Goal: Use online tool/utility: Utilize a website feature to perform a specific function

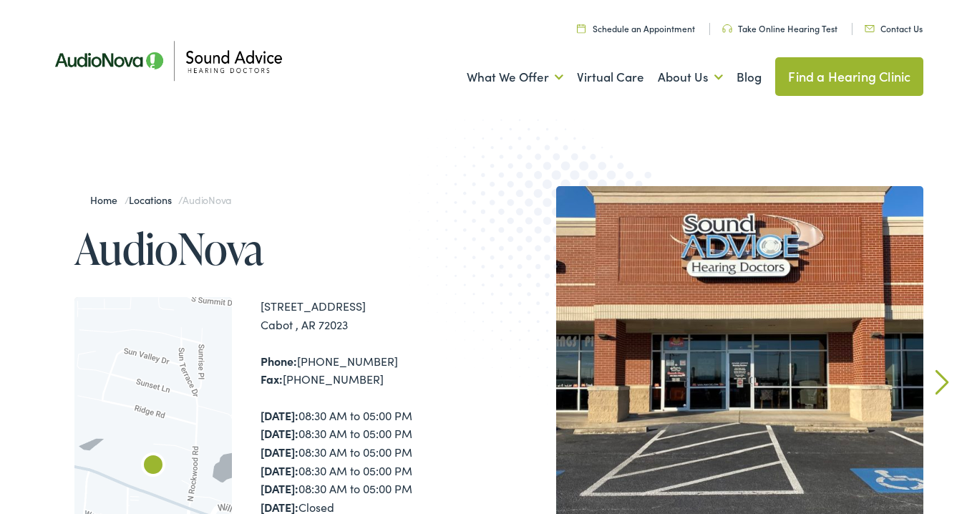
click at [700, 111] on div "What We Offer Comprehensive & Holistic Care Hearing Testing & Evaluation Hearin…" at bounding box center [482, 77] width 886 height 74
click at [779, 30] on link "Take Online Hearing Test" at bounding box center [780, 28] width 115 height 12
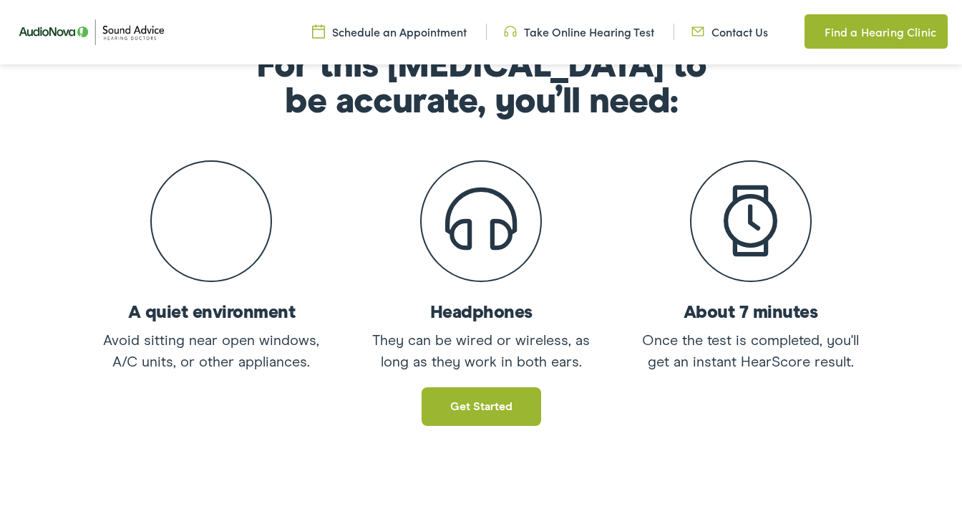
scroll to position [255, 0]
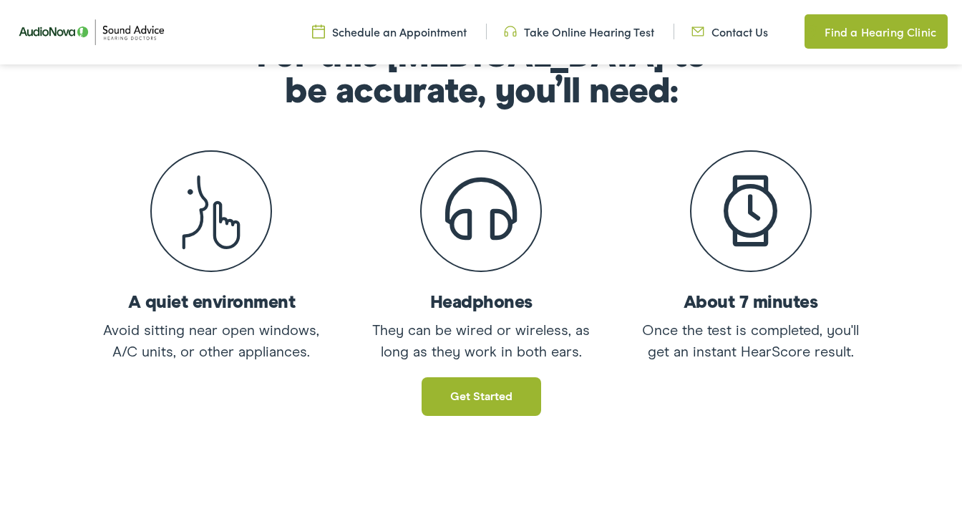
click at [487, 399] on link "Get started" at bounding box center [482, 396] width 120 height 39
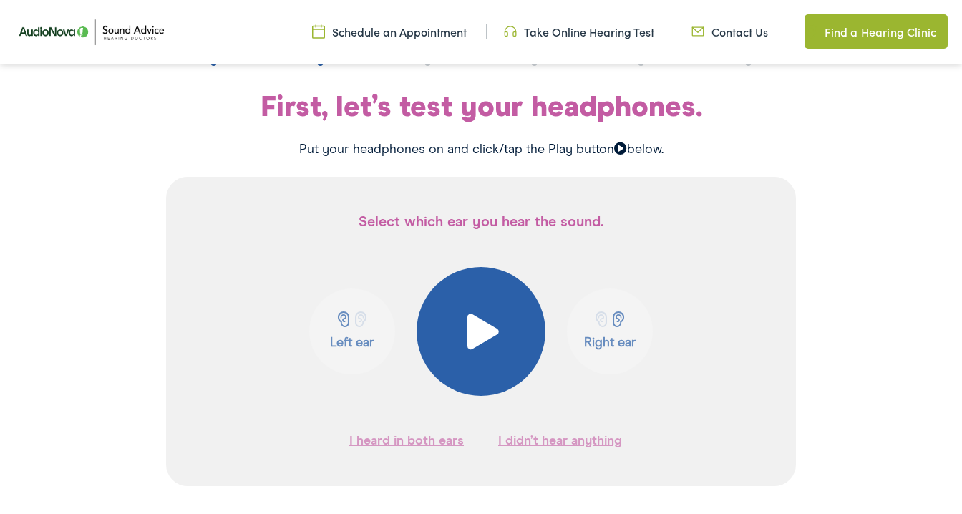
click at [481, 333] on span at bounding box center [481, 332] width 35 height 36
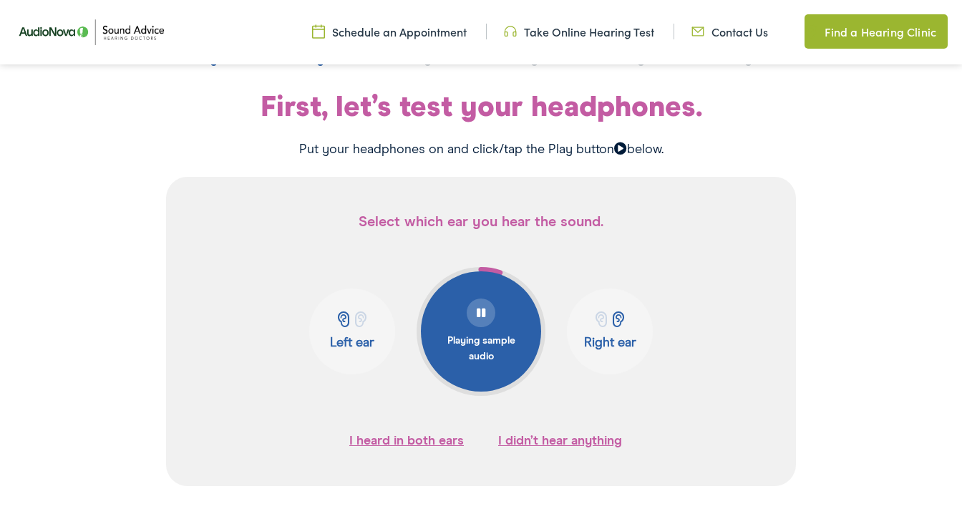
click at [346, 323] on span at bounding box center [343, 320] width 18 height 16
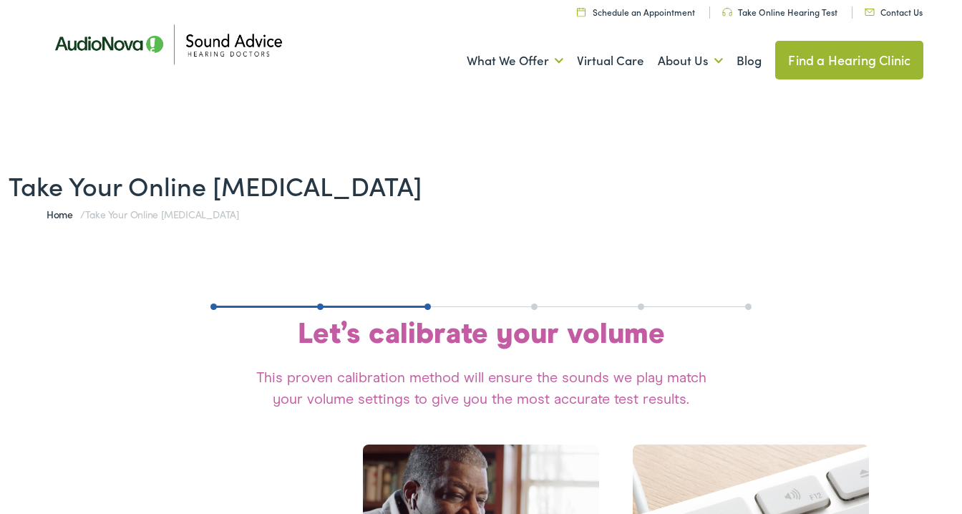
scroll to position [0, 0]
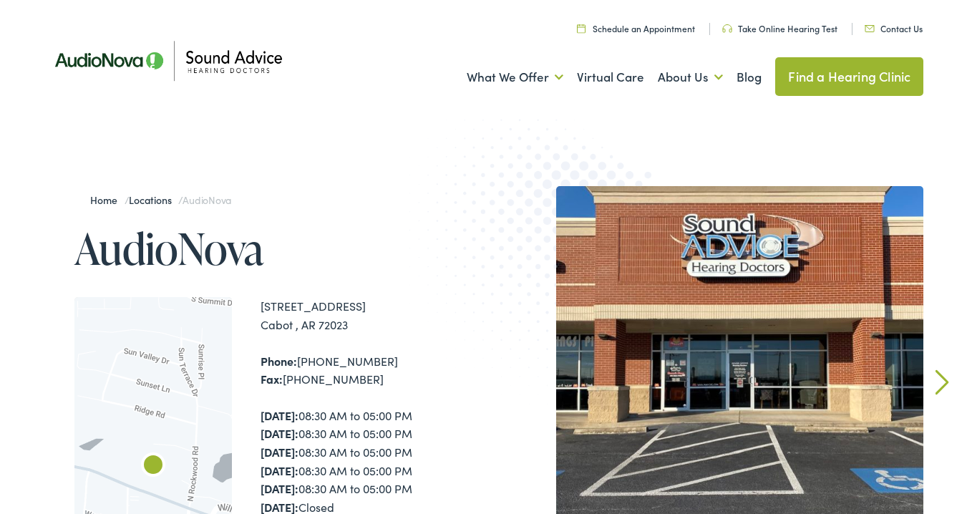
click at [783, 30] on link "Take Online Hearing Test" at bounding box center [780, 28] width 115 height 12
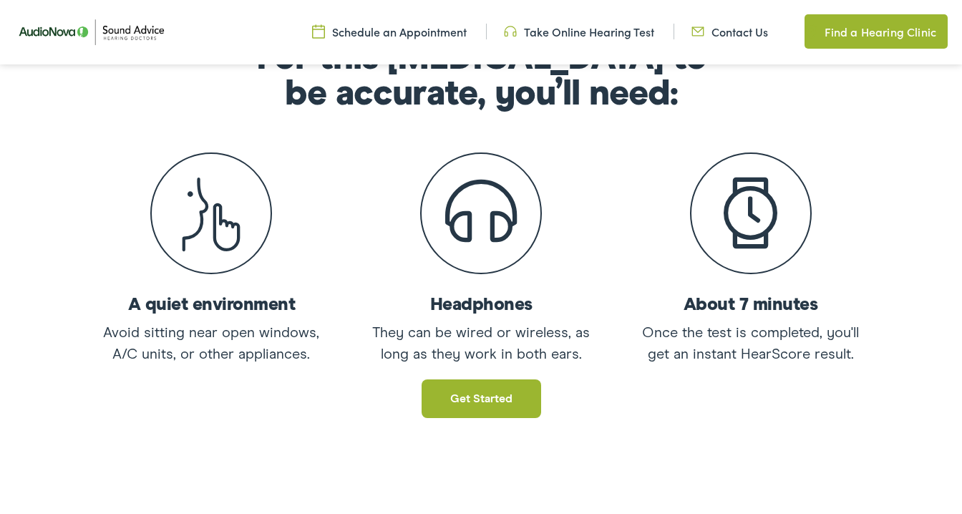
scroll to position [254, 0]
click at [503, 399] on link "Get started" at bounding box center [482, 398] width 120 height 39
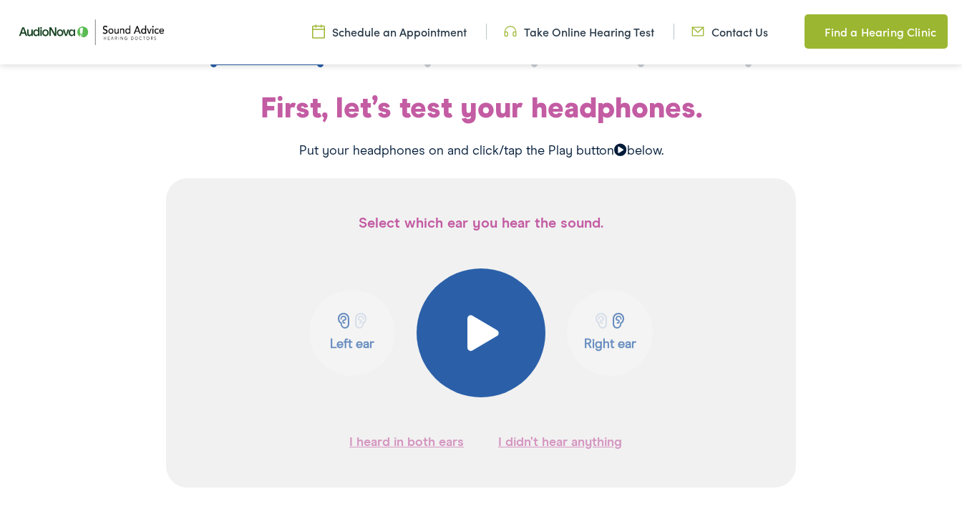
click at [486, 334] on span at bounding box center [481, 333] width 35 height 36
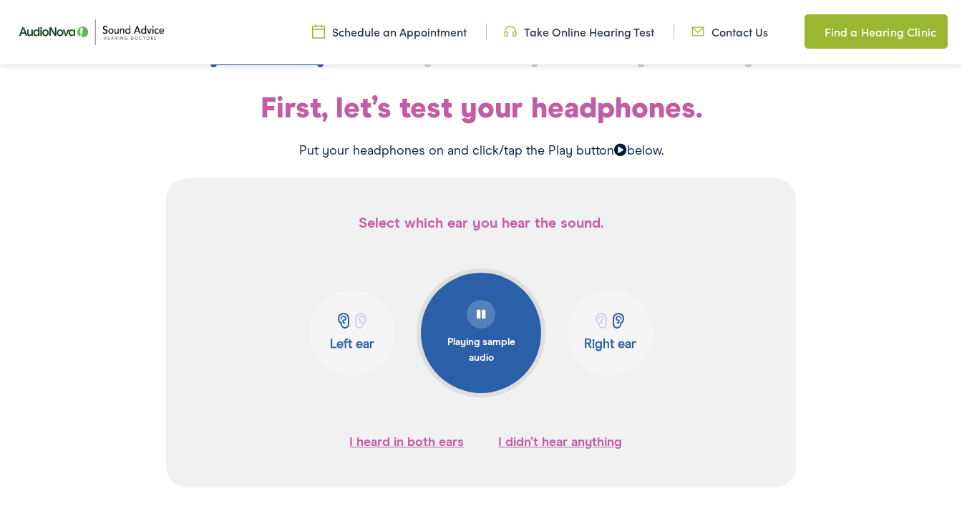
click at [344, 324] on span at bounding box center [343, 321] width 18 height 16
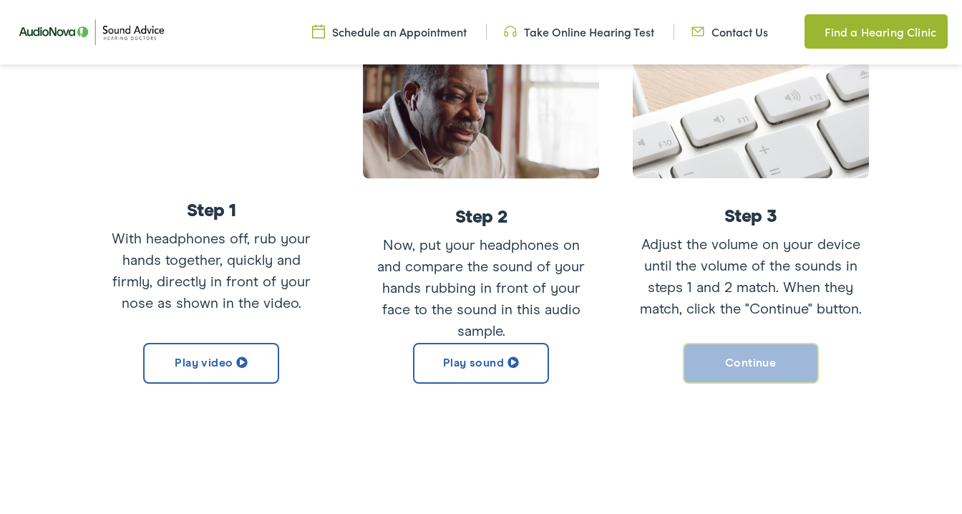
scroll to position [383, 0]
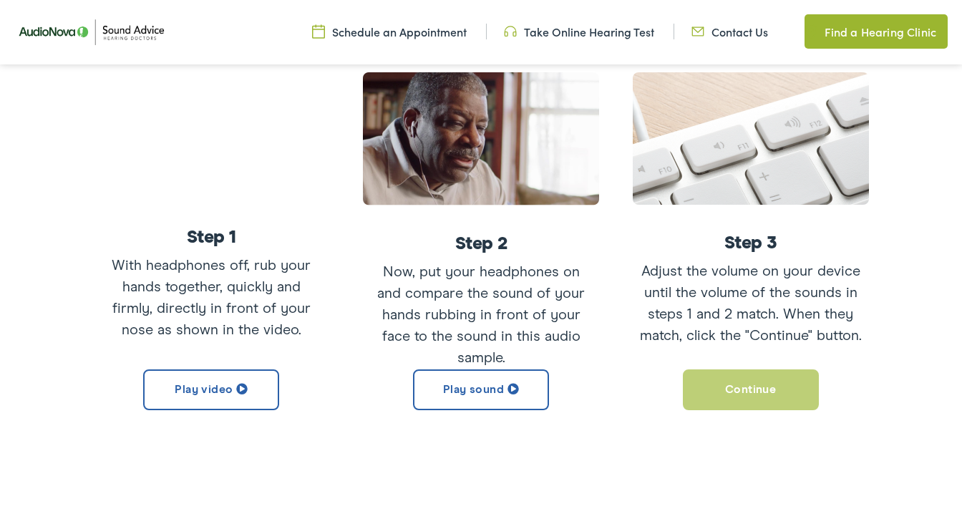
click at [493, 383] on button "Play sound" at bounding box center [481, 390] width 136 height 41
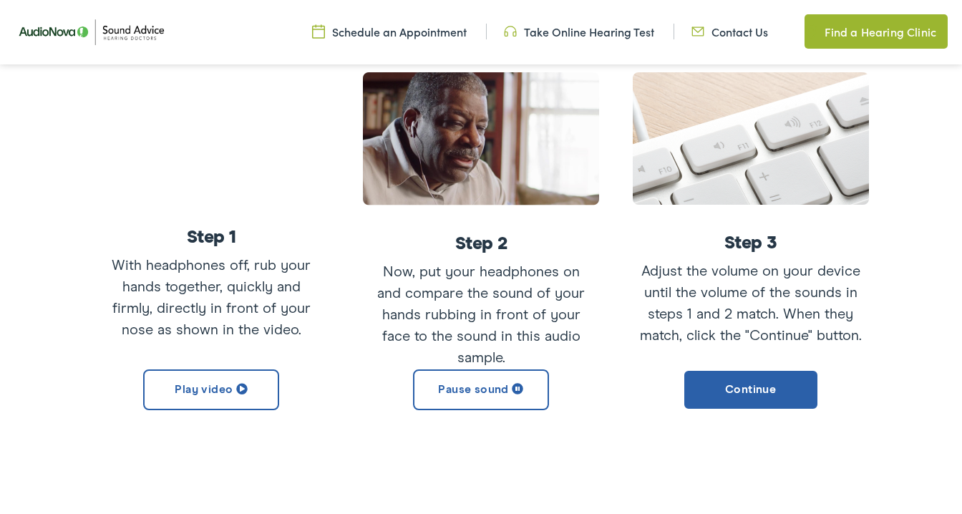
click at [493, 383] on button "Pause sound" at bounding box center [481, 390] width 136 height 41
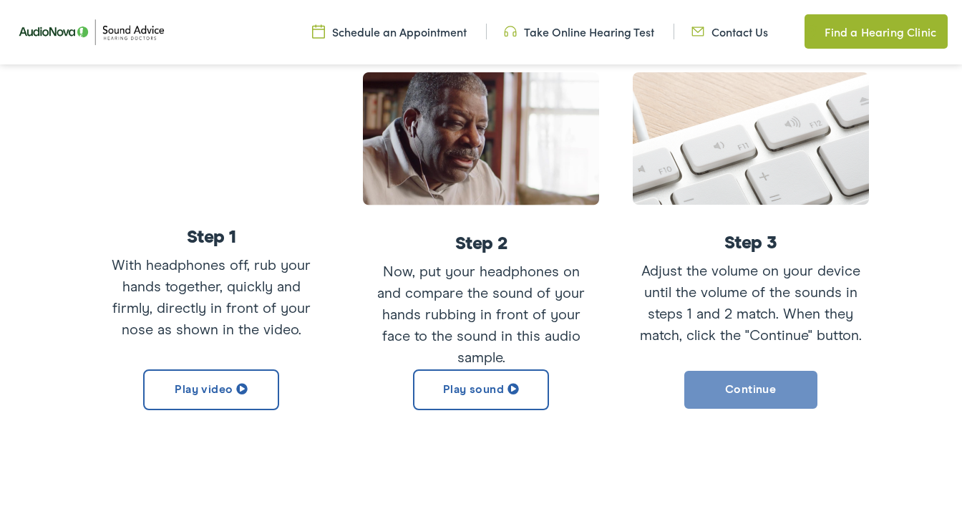
click at [746, 383] on button "Continue" at bounding box center [751, 390] width 136 height 41
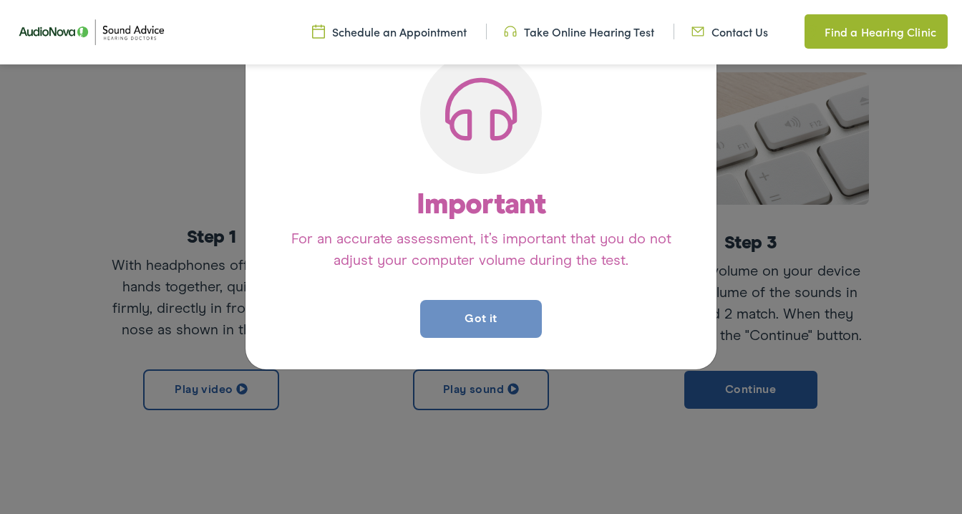
click at [500, 309] on button "Got it" at bounding box center [481, 319] width 122 height 38
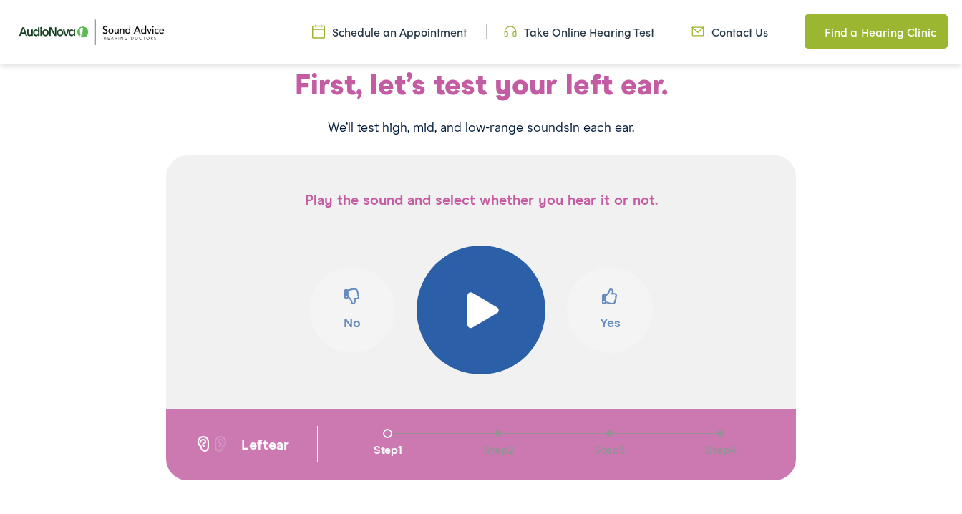
click at [485, 309] on span at bounding box center [481, 310] width 35 height 36
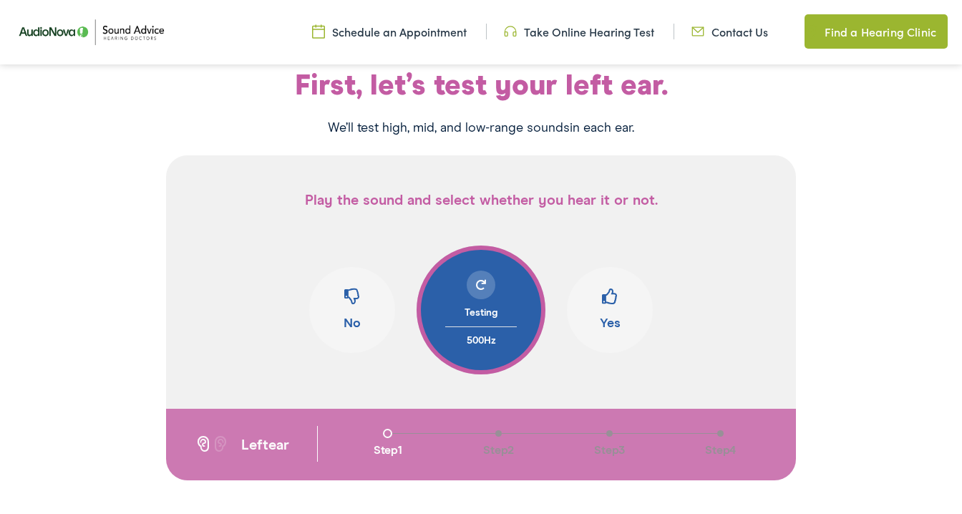
click at [612, 305] on span at bounding box center [610, 302] width 16 height 27
click at [353, 295] on span at bounding box center [352, 302] width 16 height 27
click at [614, 309] on span at bounding box center [610, 302] width 16 height 27
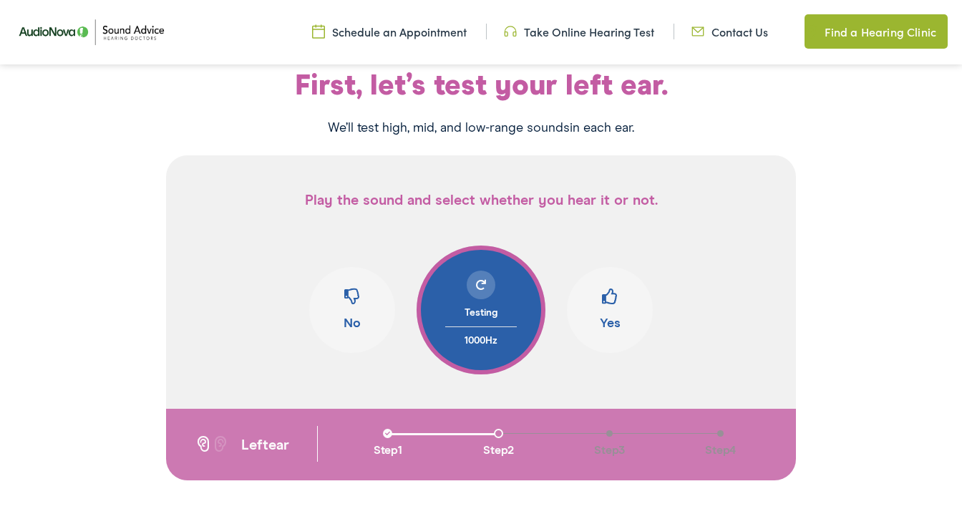
click at [614, 309] on span at bounding box center [610, 302] width 16 height 27
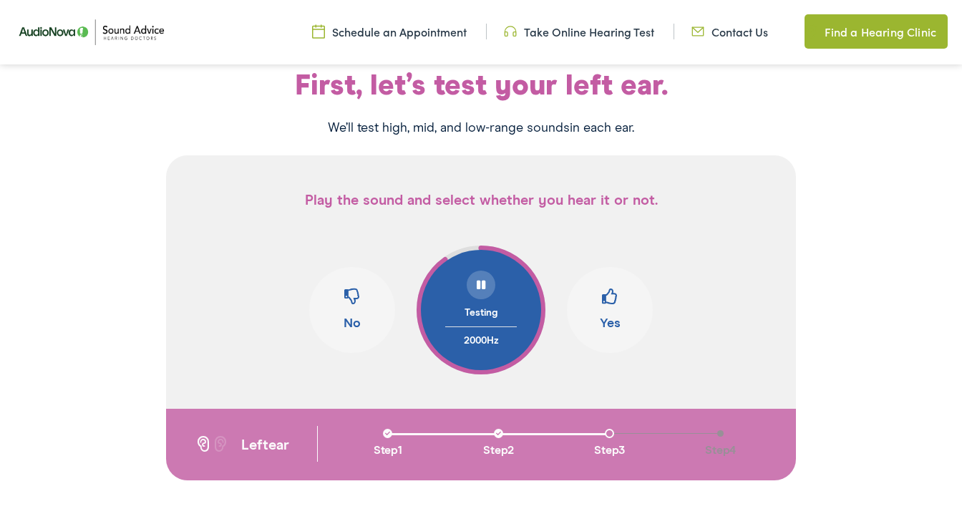
click at [614, 309] on span at bounding box center [610, 302] width 16 height 27
click at [359, 298] on span at bounding box center [352, 302] width 16 height 27
click at [607, 304] on span at bounding box center [610, 302] width 16 height 27
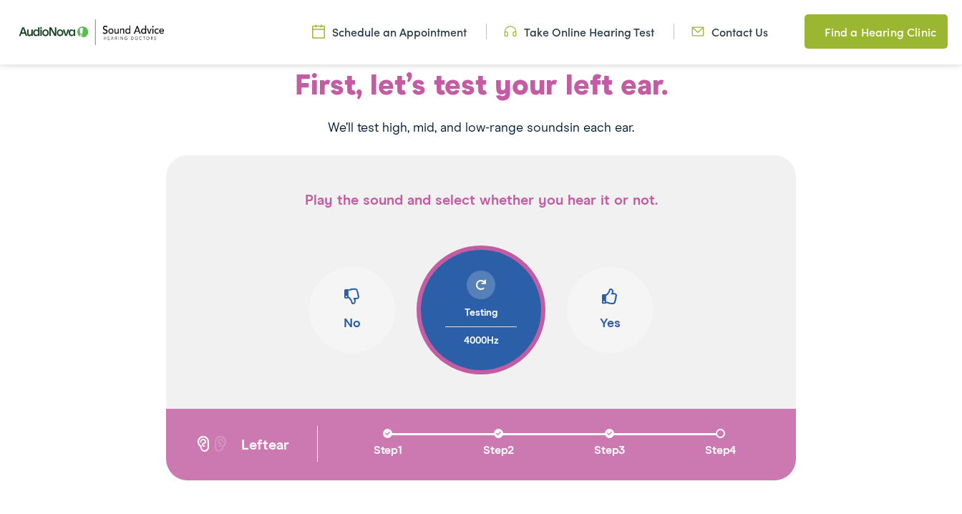
click at [361, 291] on button "No" at bounding box center [352, 310] width 86 height 86
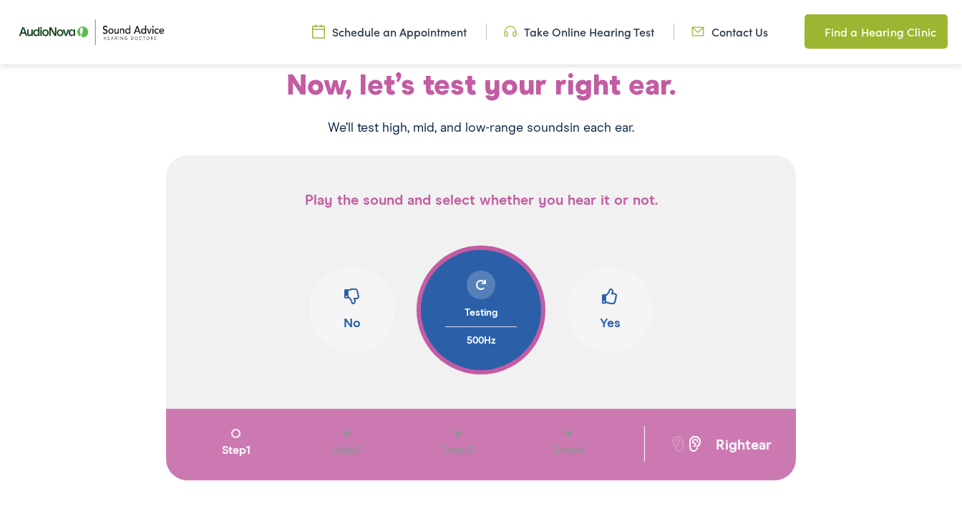
click at [604, 294] on span at bounding box center [610, 302] width 16 height 27
click at [352, 298] on span at bounding box center [352, 302] width 16 height 27
click at [613, 296] on span at bounding box center [610, 302] width 16 height 27
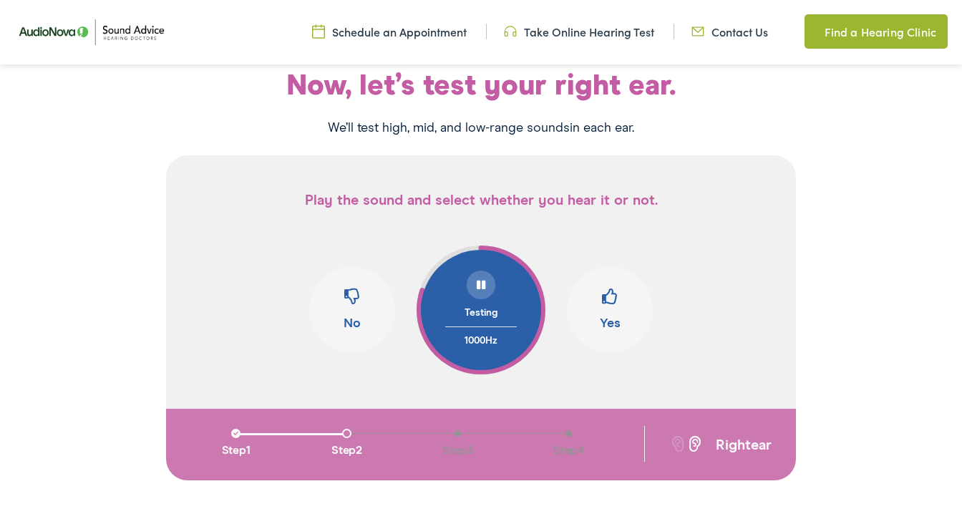
click at [613, 296] on span at bounding box center [610, 302] width 16 height 27
click at [609, 296] on span at bounding box center [610, 302] width 16 height 27
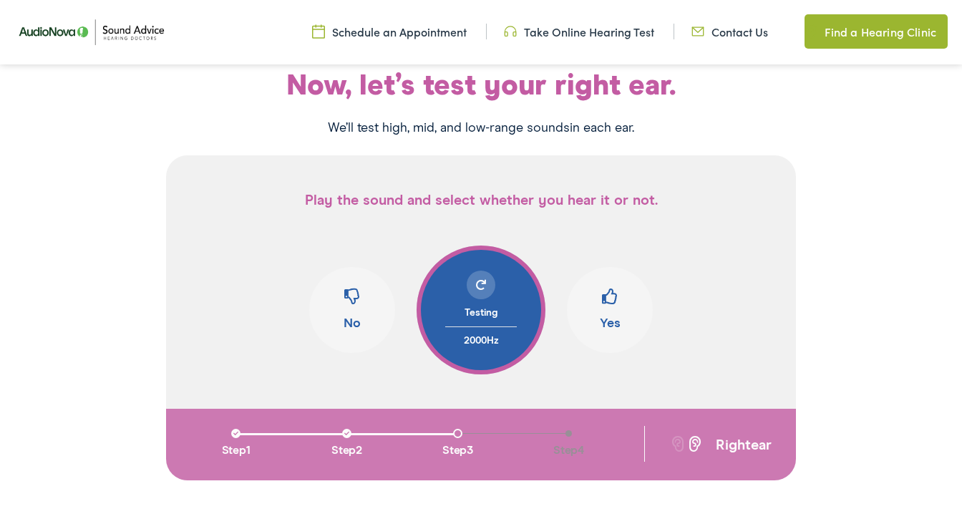
click at [356, 303] on span at bounding box center [352, 302] width 16 height 27
click at [613, 309] on span at bounding box center [610, 302] width 16 height 27
click at [355, 307] on span at bounding box center [352, 302] width 16 height 27
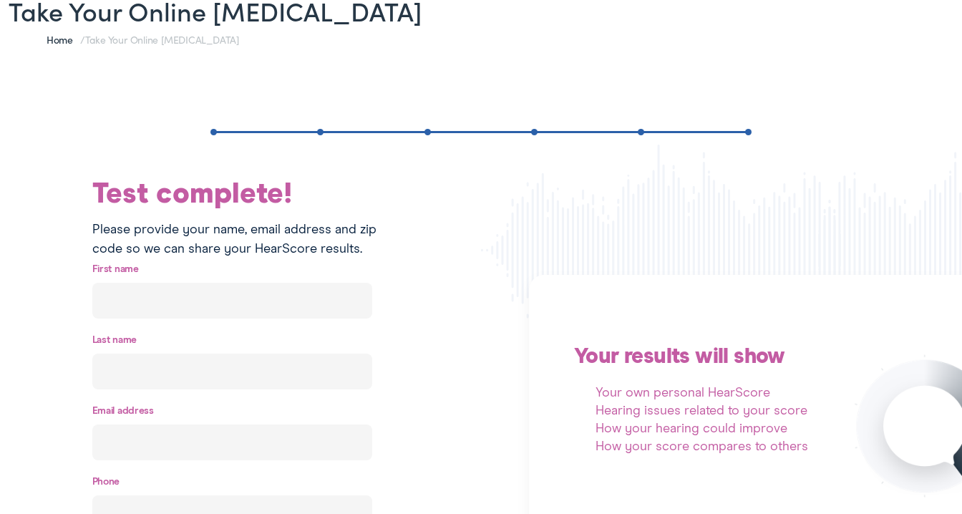
scroll to position [223, 0]
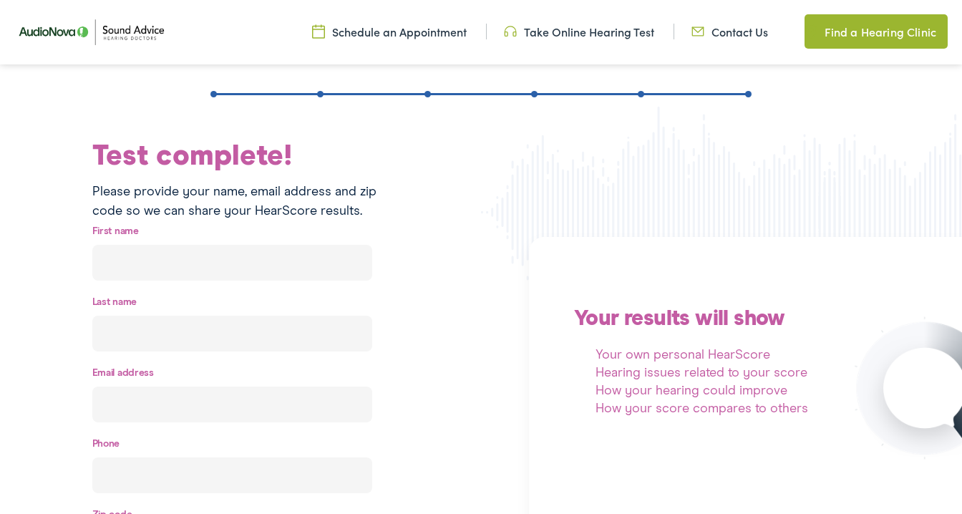
click at [168, 271] on input "text" at bounding box center [232, 263] width 280 height 36
type input "BJ"
type input "Glennan"
type input "2rvbrats@gmail.com"
type input "(661) 435-1487"
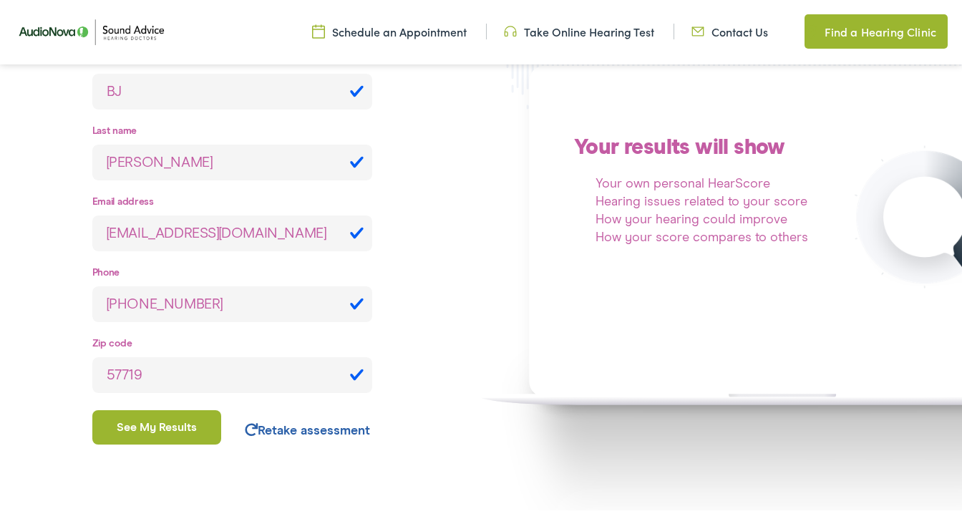
scroll to position [396, 0]
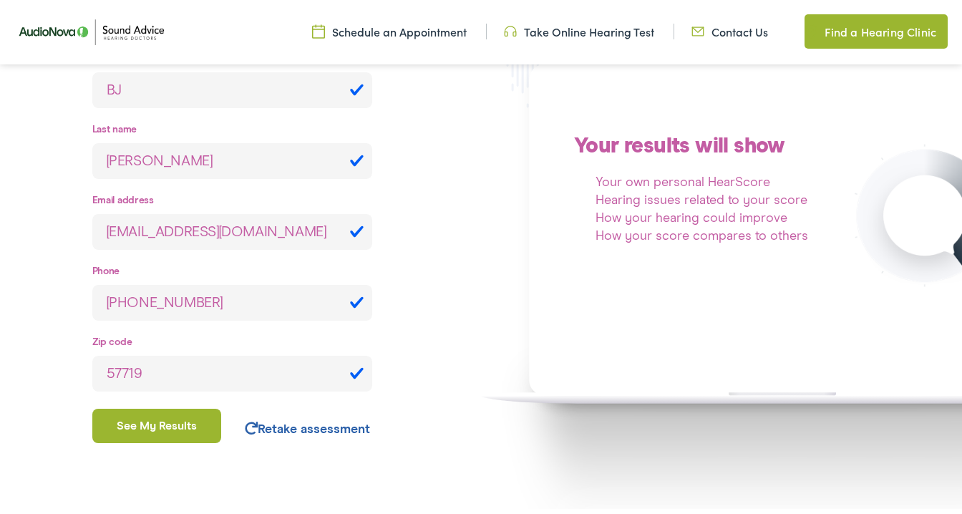
click at [163, 375] on input "57719" at bounding box center [232, 374] width 280 height 36
type input "72023"
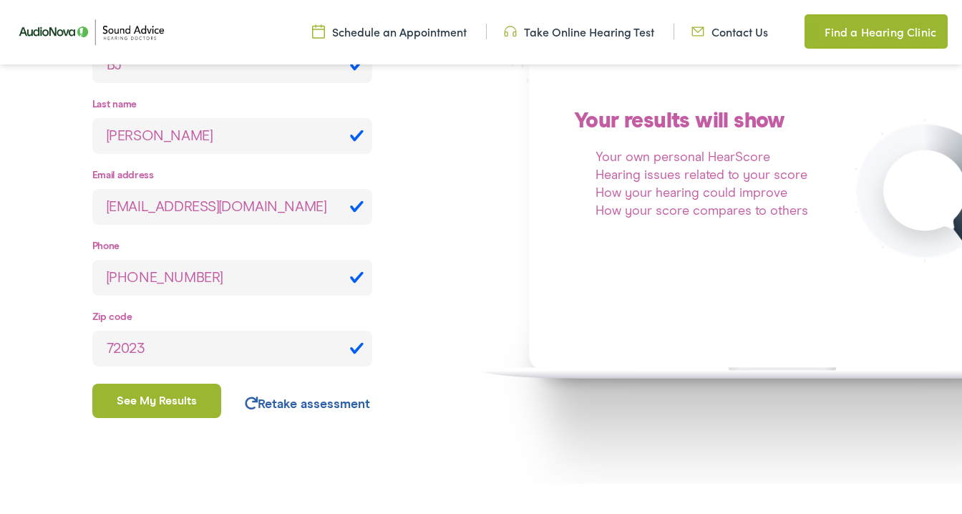
scroll to position [422, 0]
click at [160, 403] on button "See my results" at bounding box center [157, 400] width 130 height 34
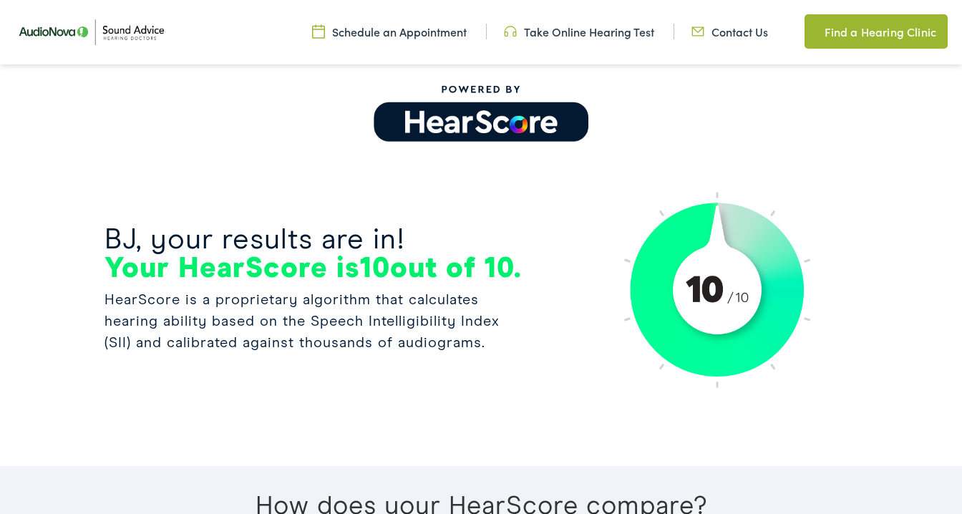
scroll to position [0, 0]
